Goal: Information Seeking & Learning: Learn about a topic

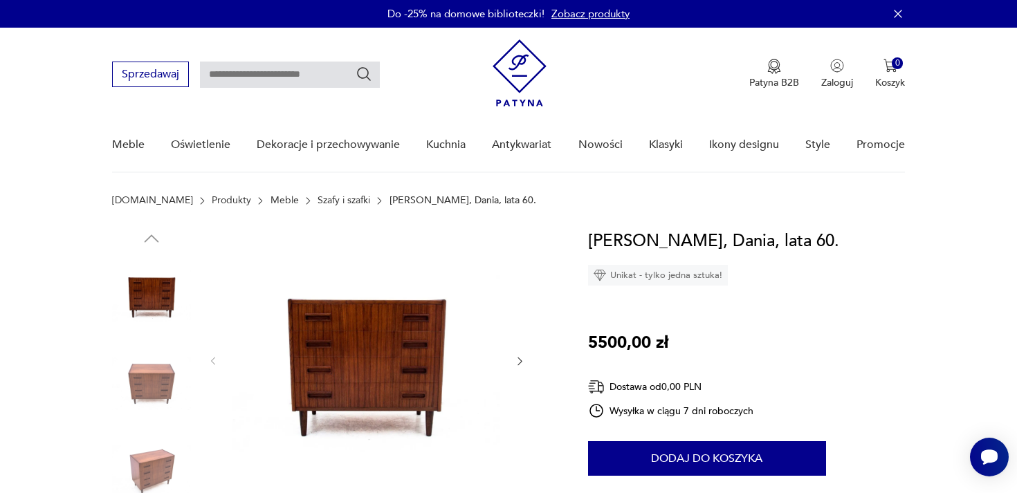
click at [318, 203] on link "Szafy i szafki" at bounding box center [344, 200] width 53 height 11
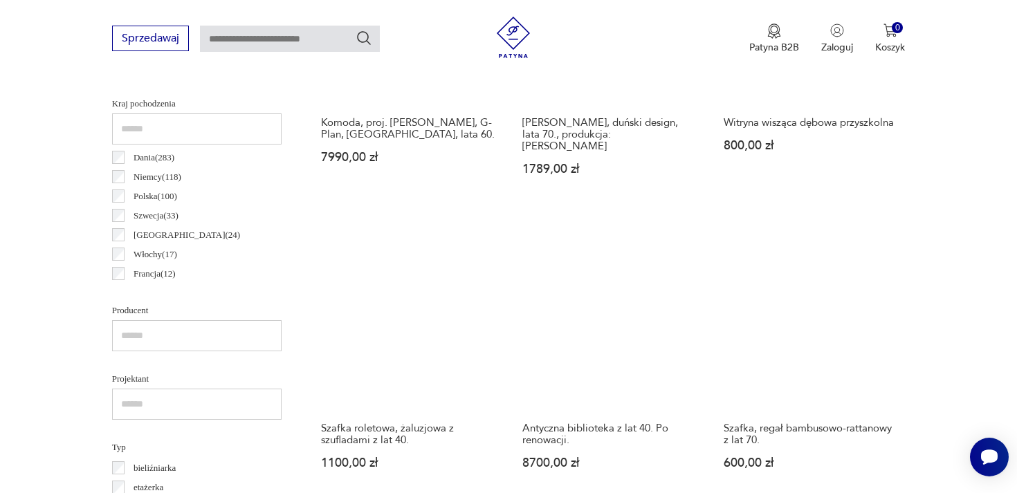
scroll to position [840, 0]
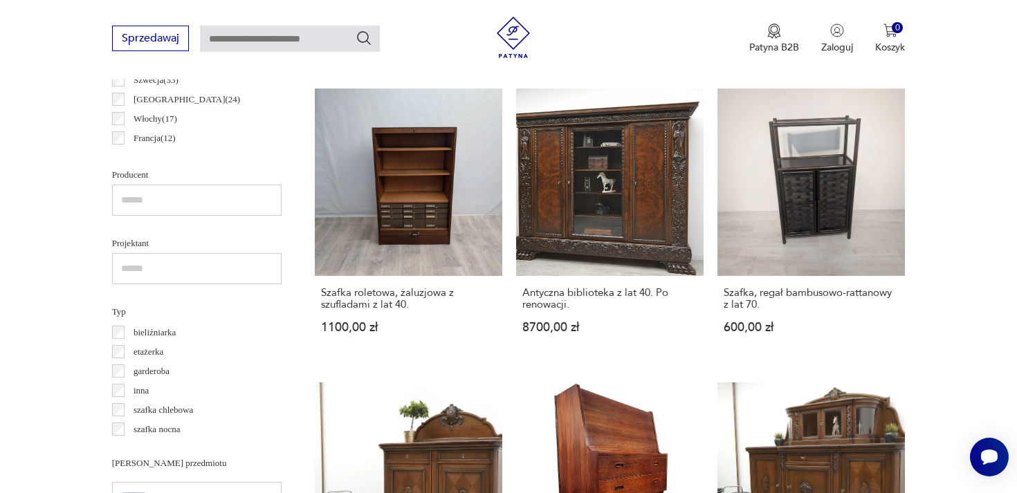
click at [154, 334] on p "bieliźniarka" at bounding box center [155, 332] width 42 height 15
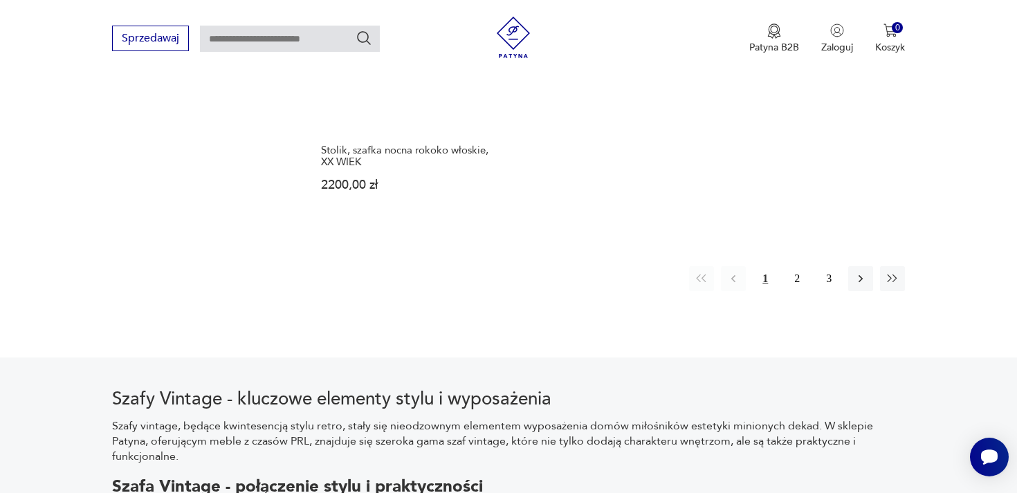
scroll to position [2170, 0]
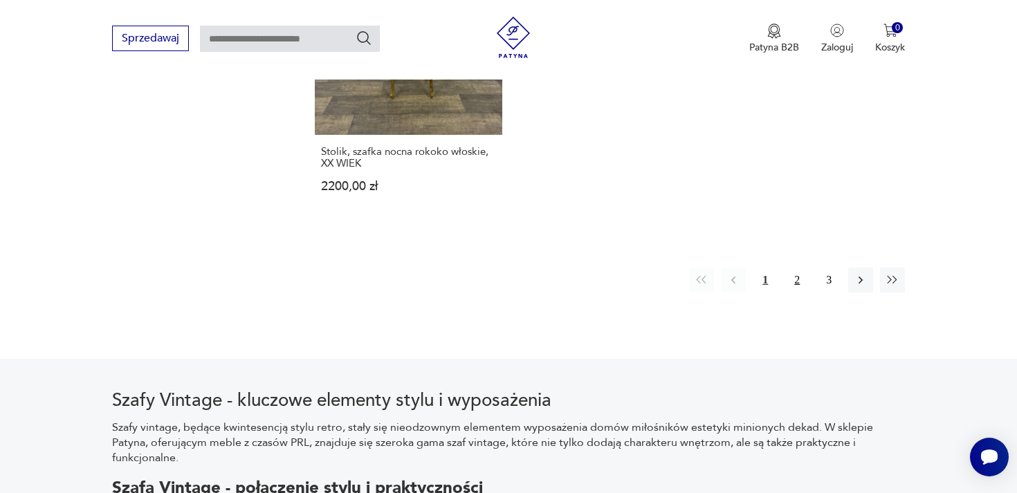
click at [802, 273] on button "2" at bounding box center [797, 280] width 25 height 25
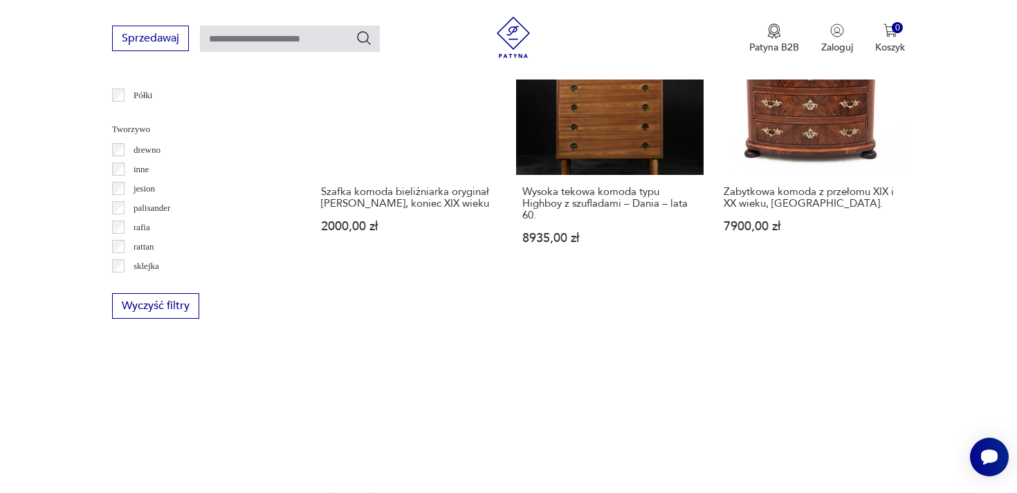
scroll to position [2063, 0]
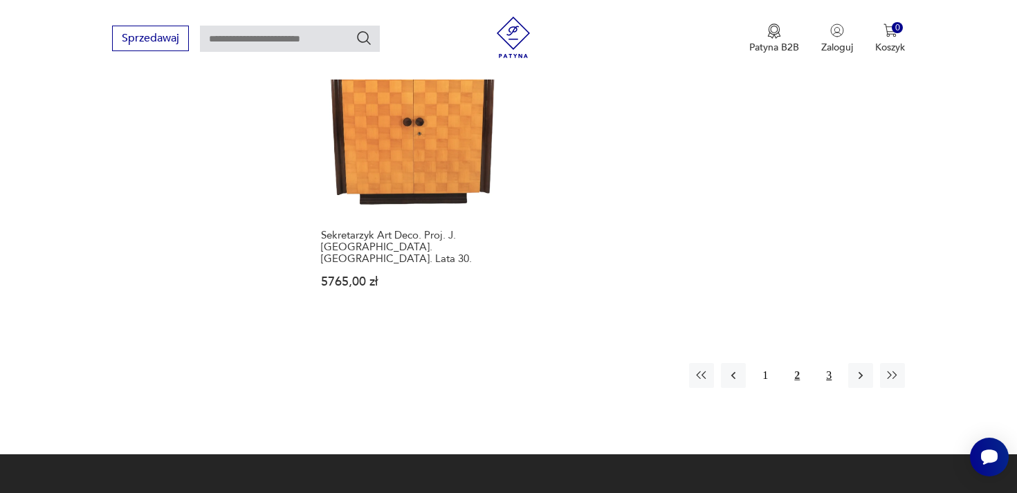
click at [830, 363] on button "3" at bounding box center [829, 375] width 25 height 25
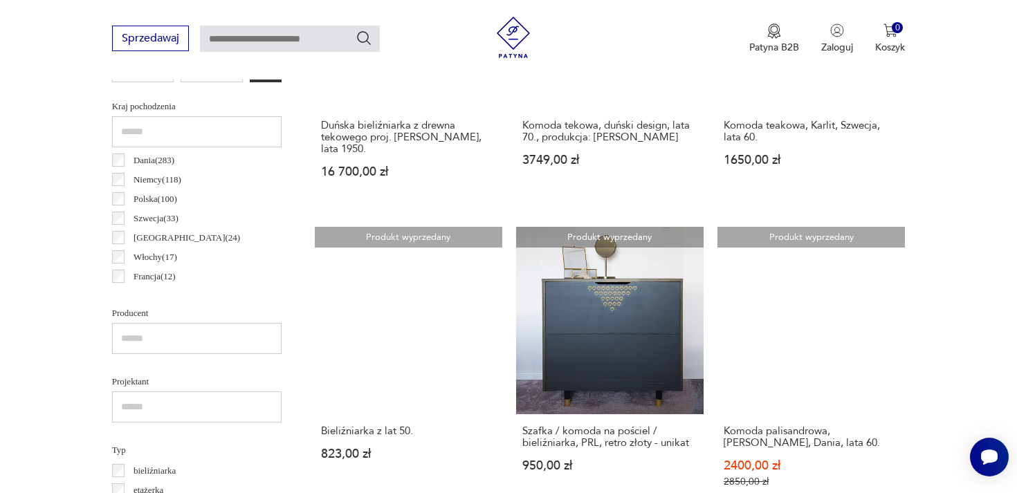
scroll to position [1008, 0]
